Goal: Find specific page/section: Find specific page/section

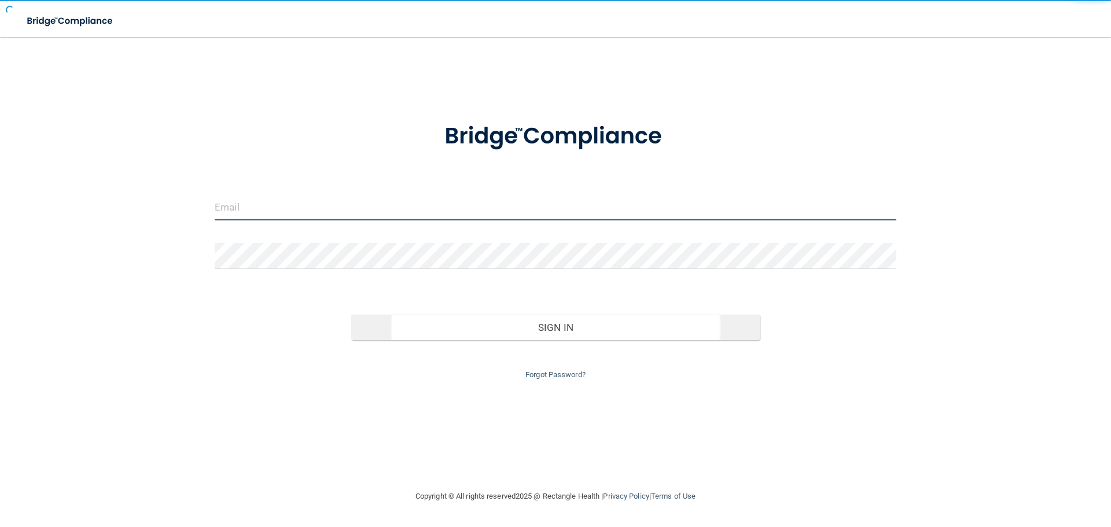
type input "[EMAIL_ADDRESS][DOMAIN_NAME]"
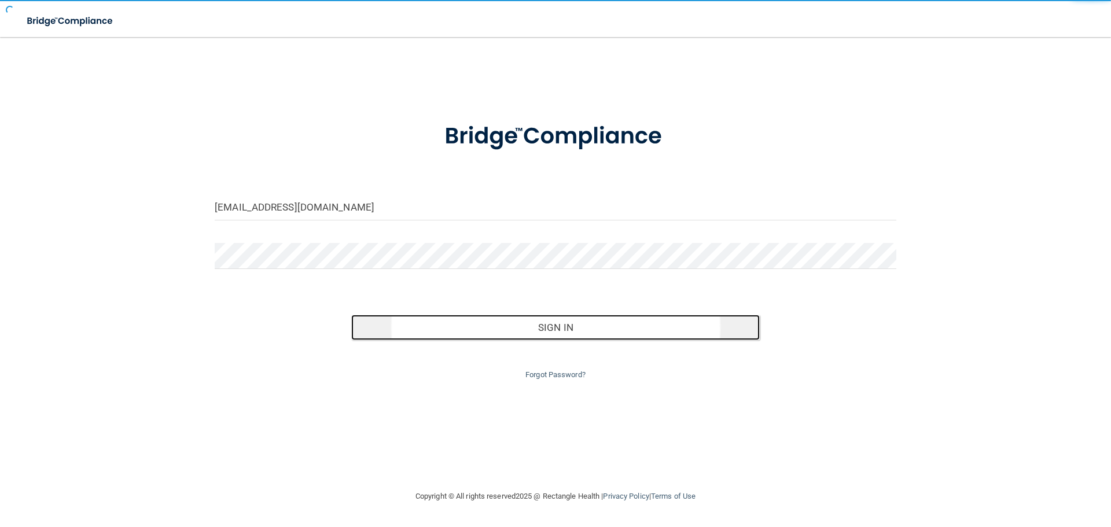
click at [449, 328] on button "Sign In" at bounding box center [555, 327] width 409 height 25
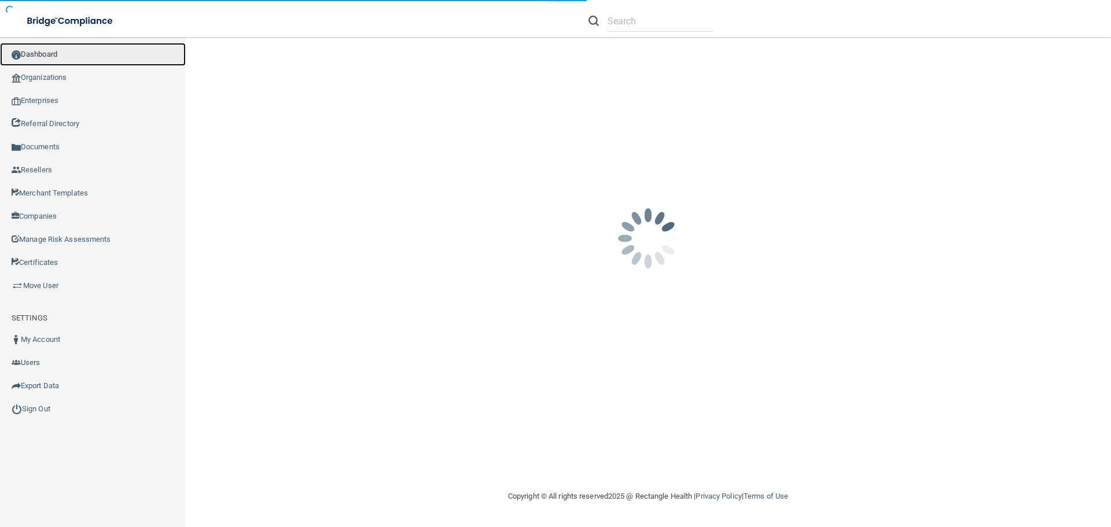
click at [35, 52] on link "Dashboard" at bounding box center [93, 54] width 186 height 23
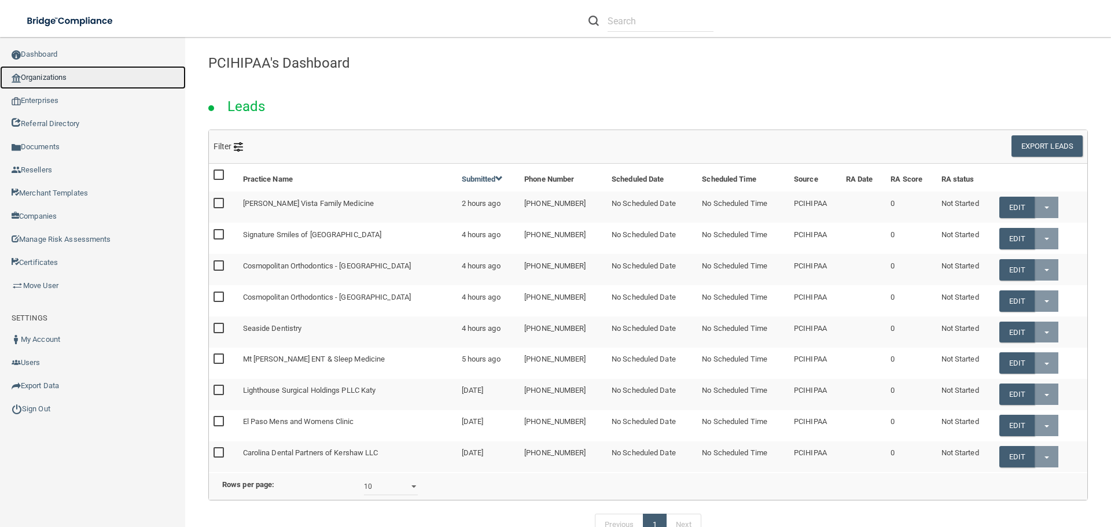
click at [38, 75] on link "Organizations" at bounding box center [93, 77] width 186 height 23
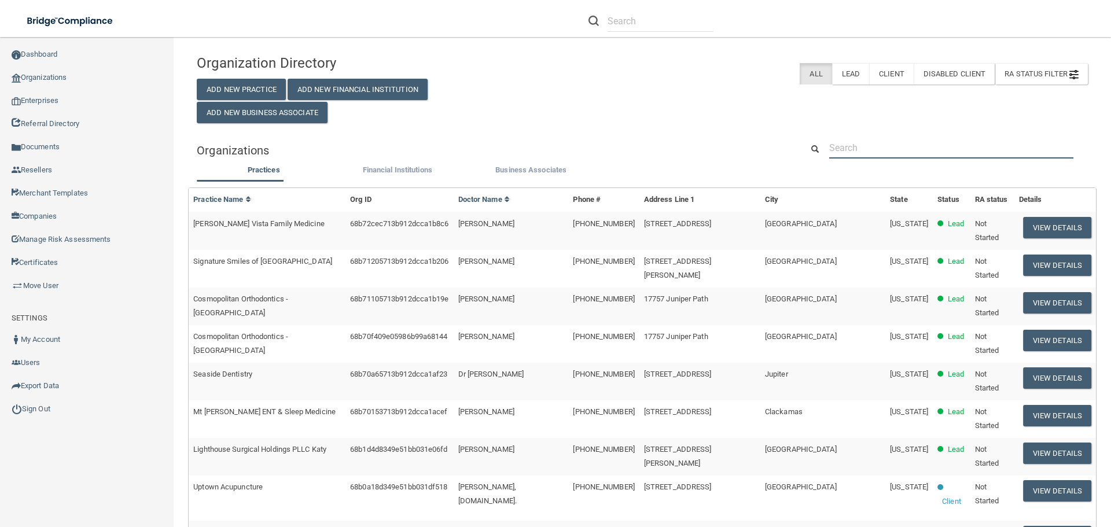
click at [875, 144] on input "text" at bounding box center [951, 147] width 244 height 21
paste input "[PERSON_NAME]"
type input "[PERSON_NAME]"
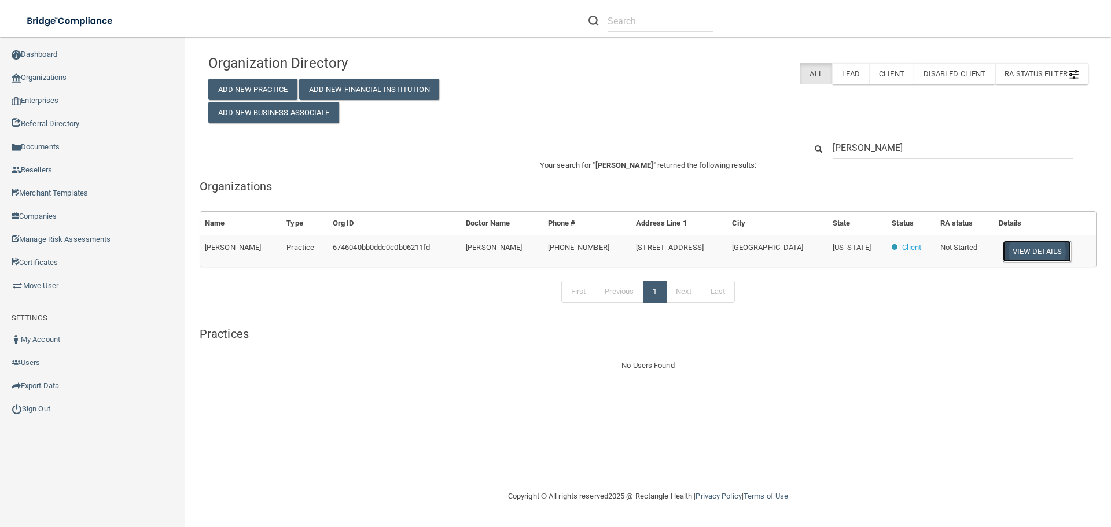
click at [1027, 252] on button "View Details" at bounding box center [1037, 251] width 68 height 21
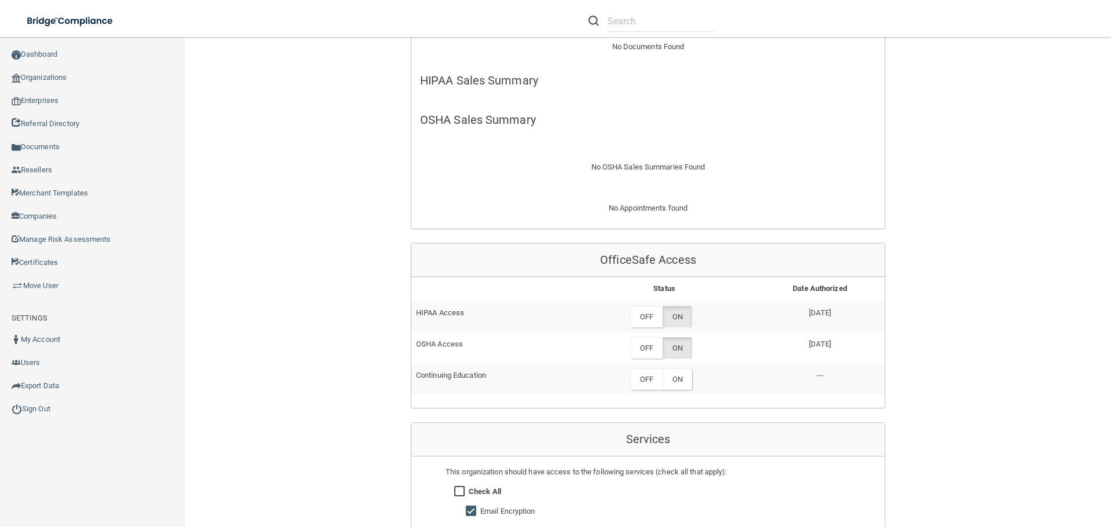
scroll to position [289, 0]
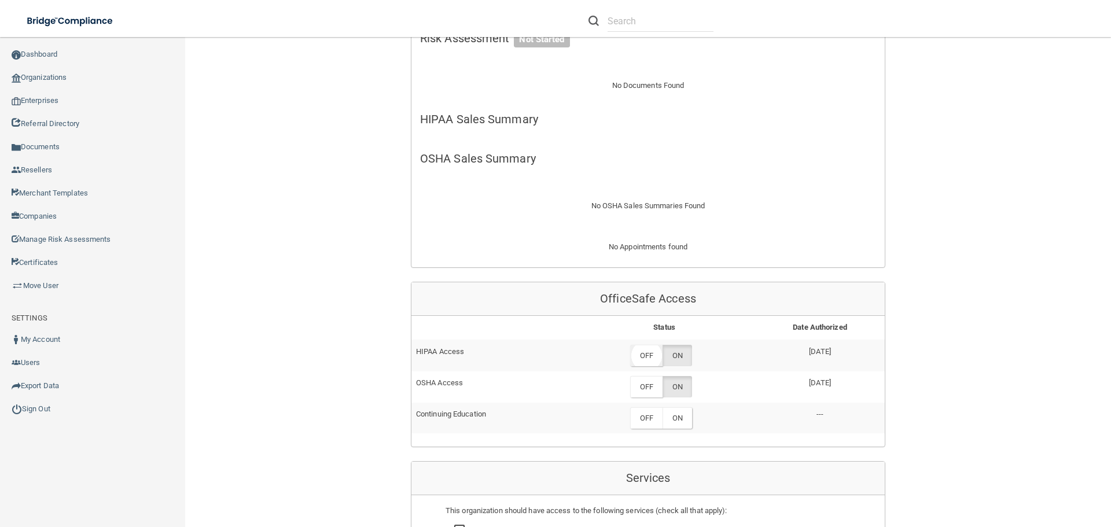
click at [648, 354] on label "OFF" at bounding box center [646, 355] width 32 height 21
click at [641, 385] on label "OFF" at bounding box center [646, 386] width 32 height 21
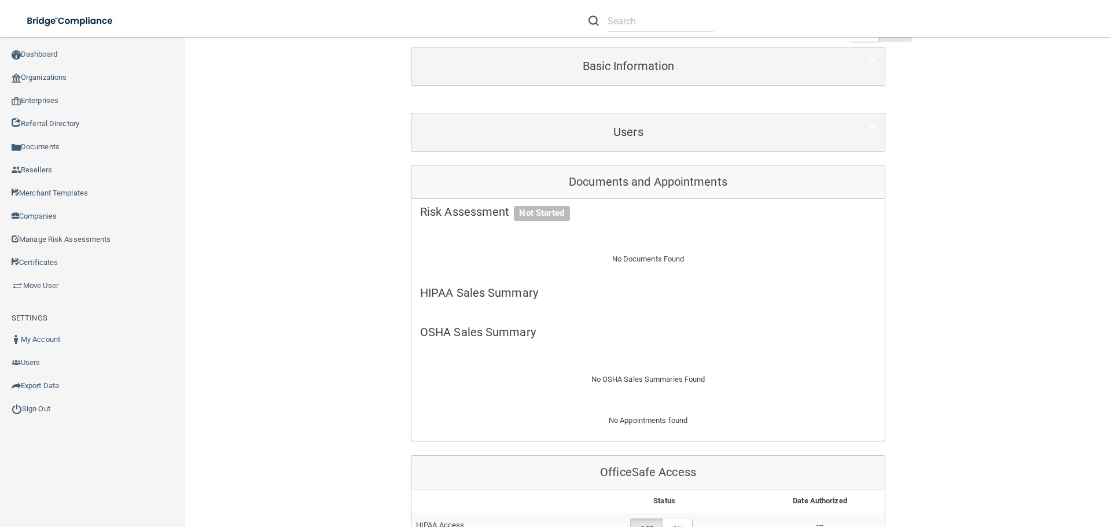
scroll to position [0, 0]
